Goal: Task Accomplishment & Management: Complete application form

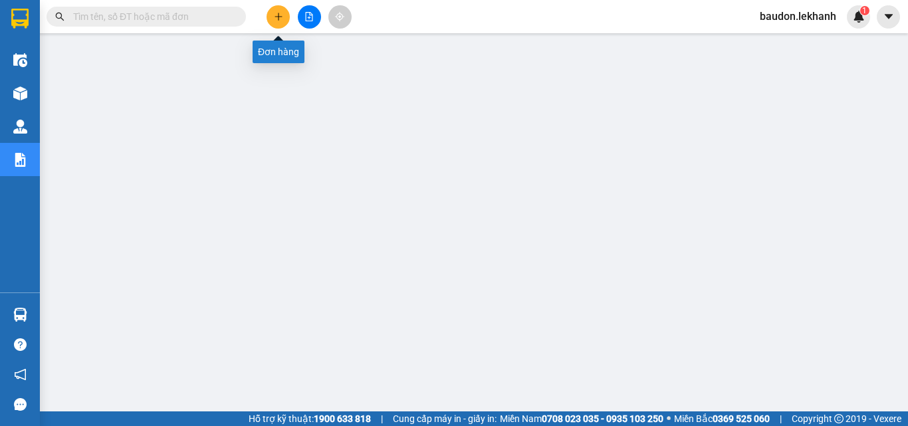
click at [274, 18] on icon "plus" at bounding box center [278, 16] width 9 height 9
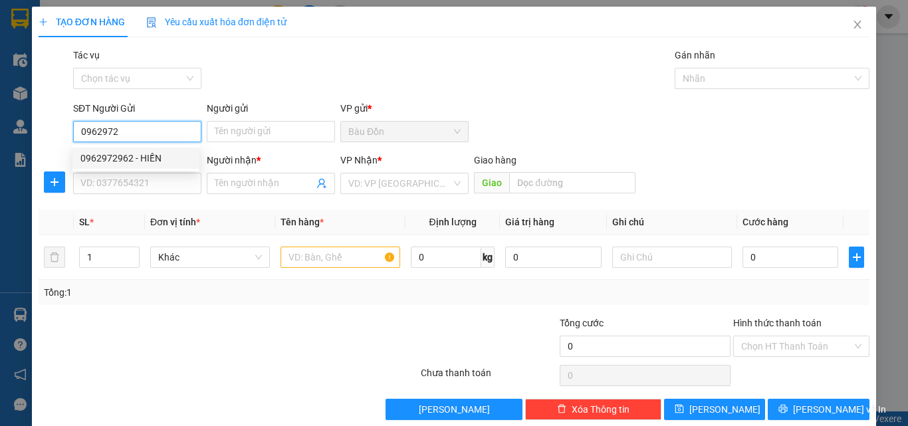
click at [170, 154] on div "0962972962 - HIỀN" at bounding box center [135, 158] width 111 height 15
type input "0962972962"
type input "HIỀN"
type input "0938628118"
type input "CƯỜNG"
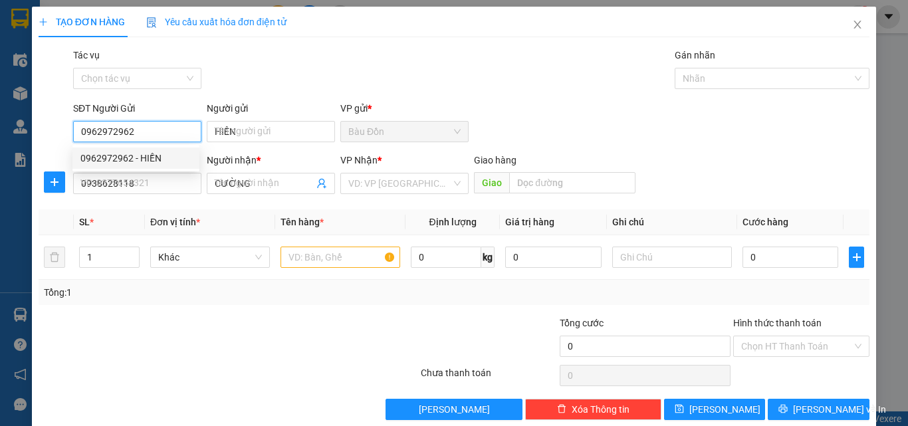
type input "30.000"
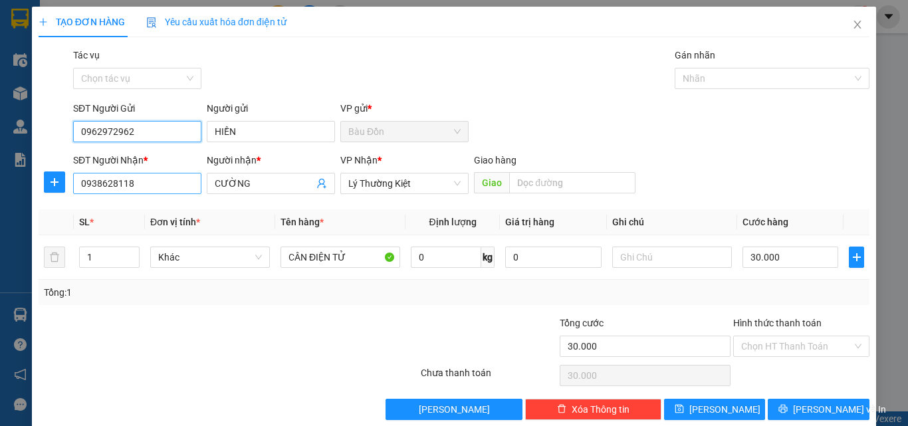
type input "0962972962"
click at [151, 189] on input "0938628118" at bounding box center [137, 183] width 128 height 21
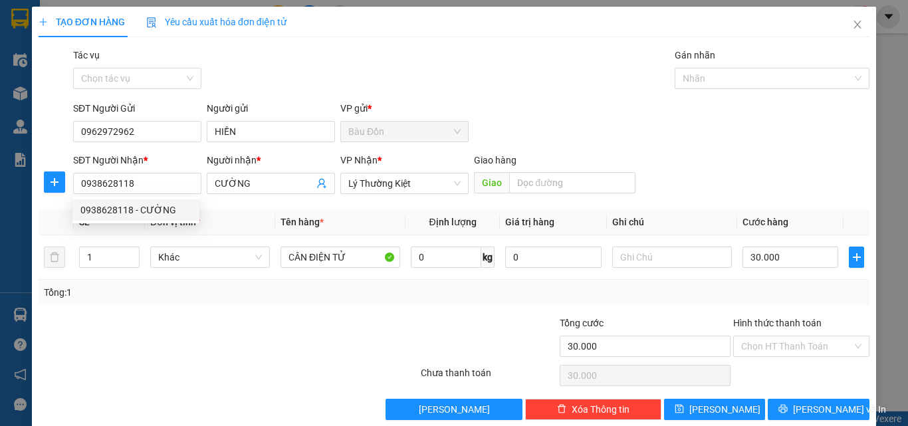
click at [110, 337] on div at bounding box center [158, 339] width 243 height 47
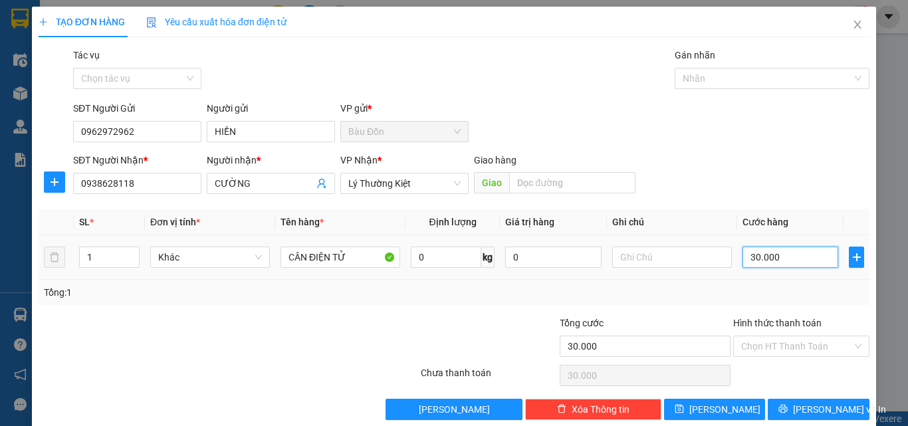
click at [763, 256] on input "30.000" at bounding box center [790, 257] width 96 height 21
type input "5"
type input "50"
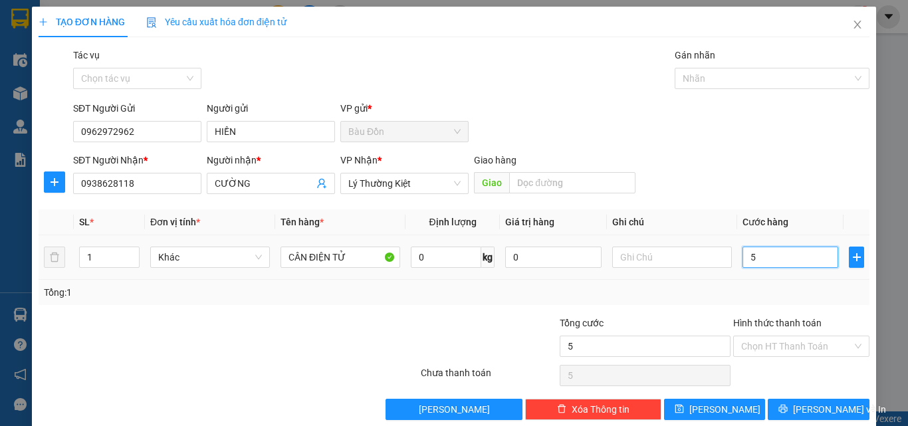
type input "50"
type input "500"
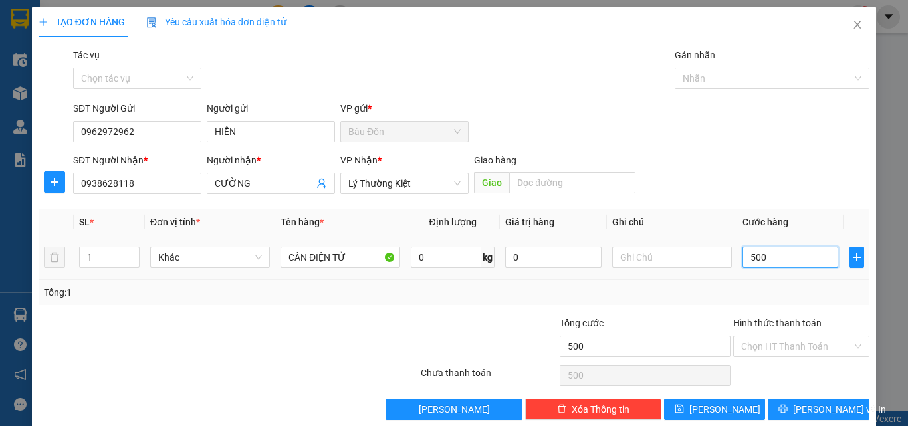
type input "5.000"
type input "50.000"
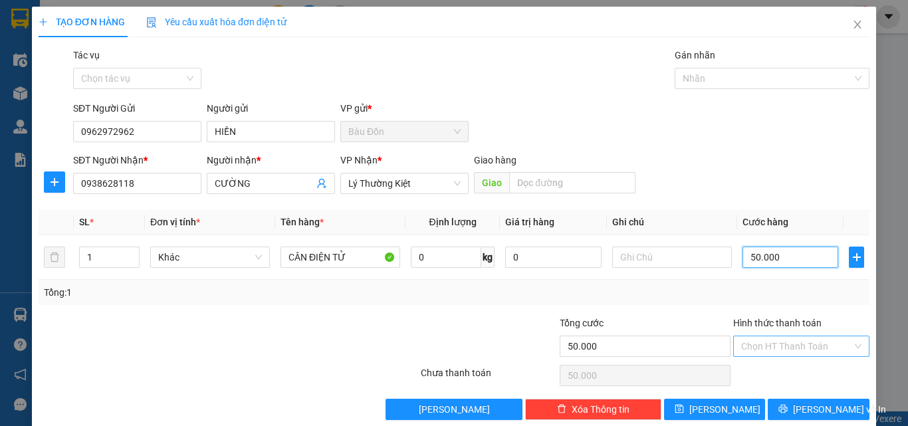
type input "50.000"
click at [772, 346] on input "Hình thức thanh toán" at bounding box center [796, 346] width 111 height 20
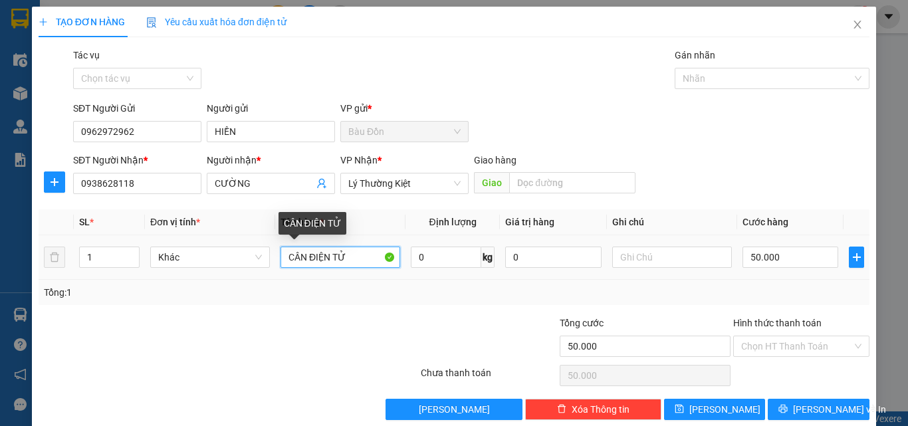
drag, startPoint x: 306, startPoint y: 260, endPoint x: 368, endPoint y: 266, distance: 62.1
click at [372, 268] on div "CÂN ĐIỆN TỬ" at bounding box center [341, 257] width 120 height 27
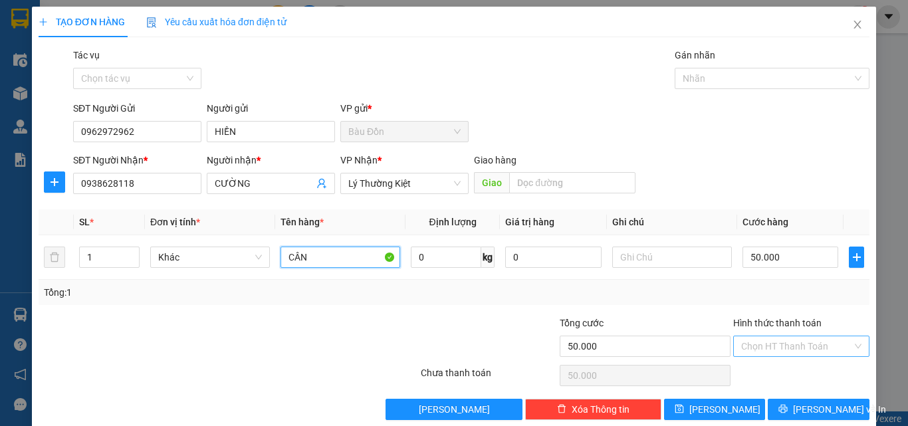
type input "CÂN"
click at [803, 342] on input "Hình thức thanh toán" at bounding box center [796, 346] width 111 height 20
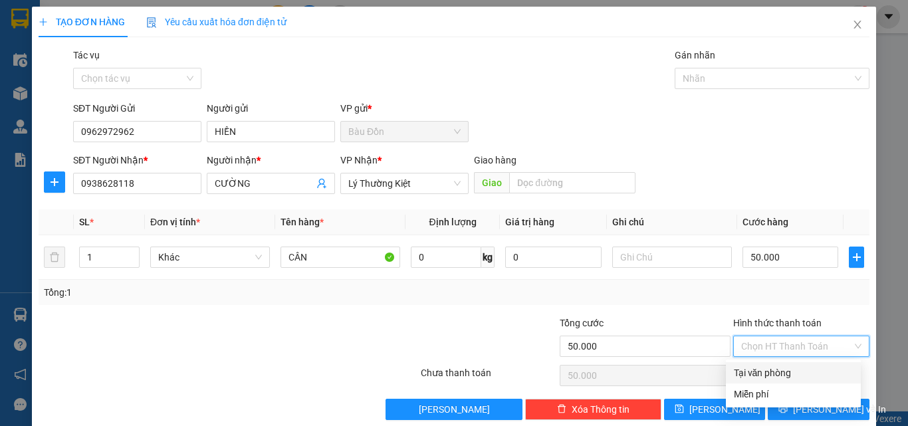
click at [797, 378] on div "Tại văn phòng" at bounding box center [793, 373] width 119 height 15
type input "0"
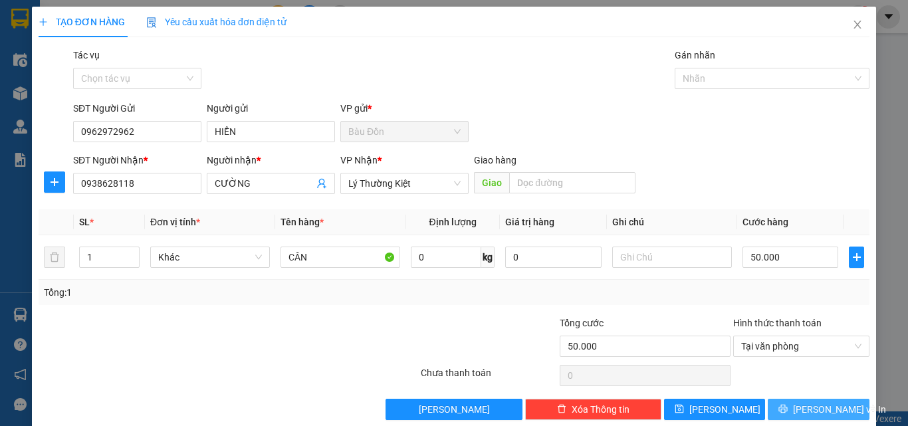
click at [806, 411] on span "[PERSON_NAME] và In" at bounding box center [839, 409] width 93 height 15
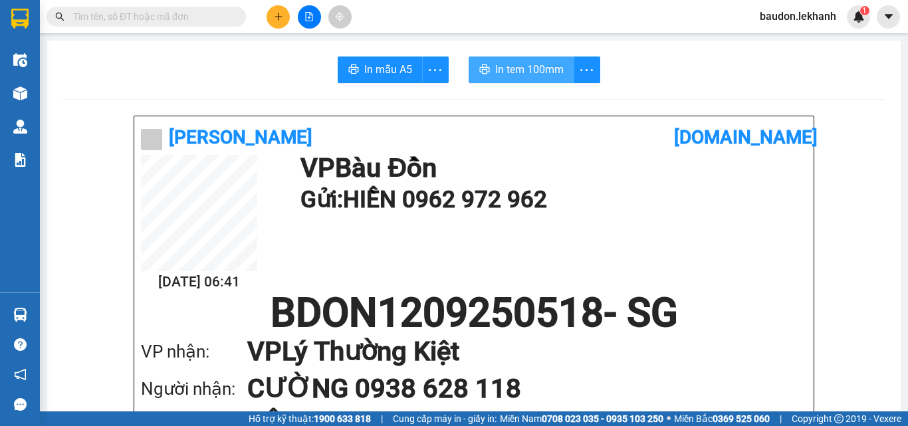
click at [514, 65] on span "In tem 100mm" at bounding box center [529, 69] width 68 height 17
